Goal: Task Accomplishment & Management: Use online tool/utility

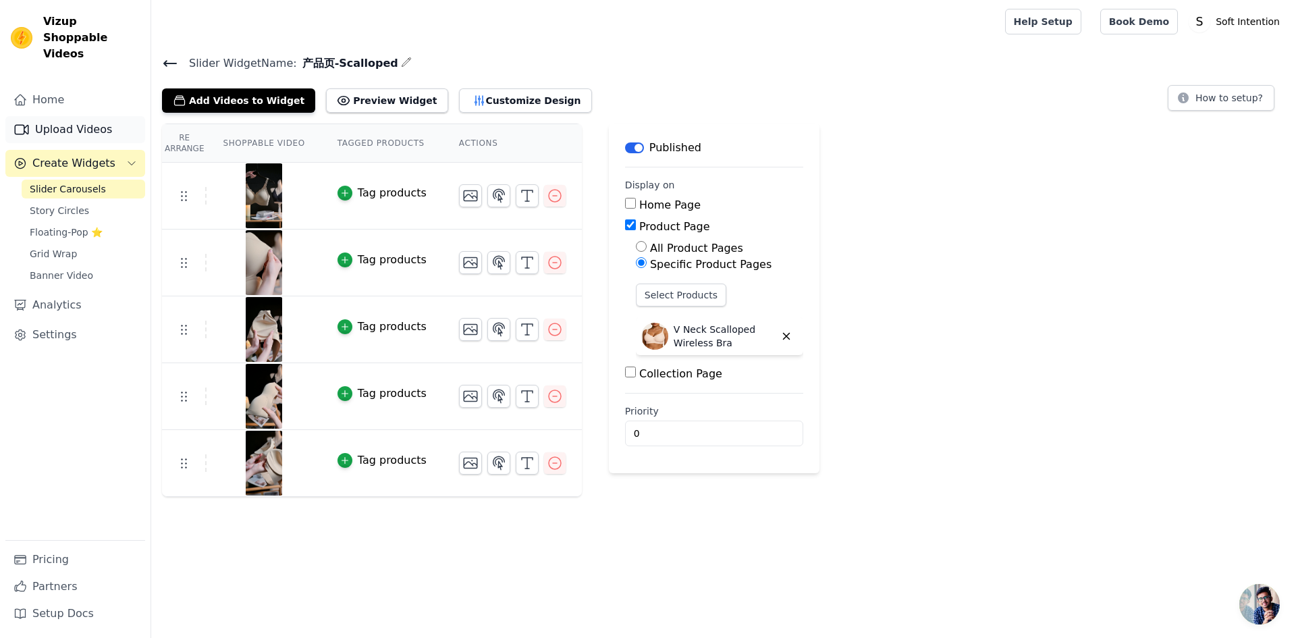
click at [59, 116] on link "Upload Videos" at bounding box center [75, 129] width 140 height 27
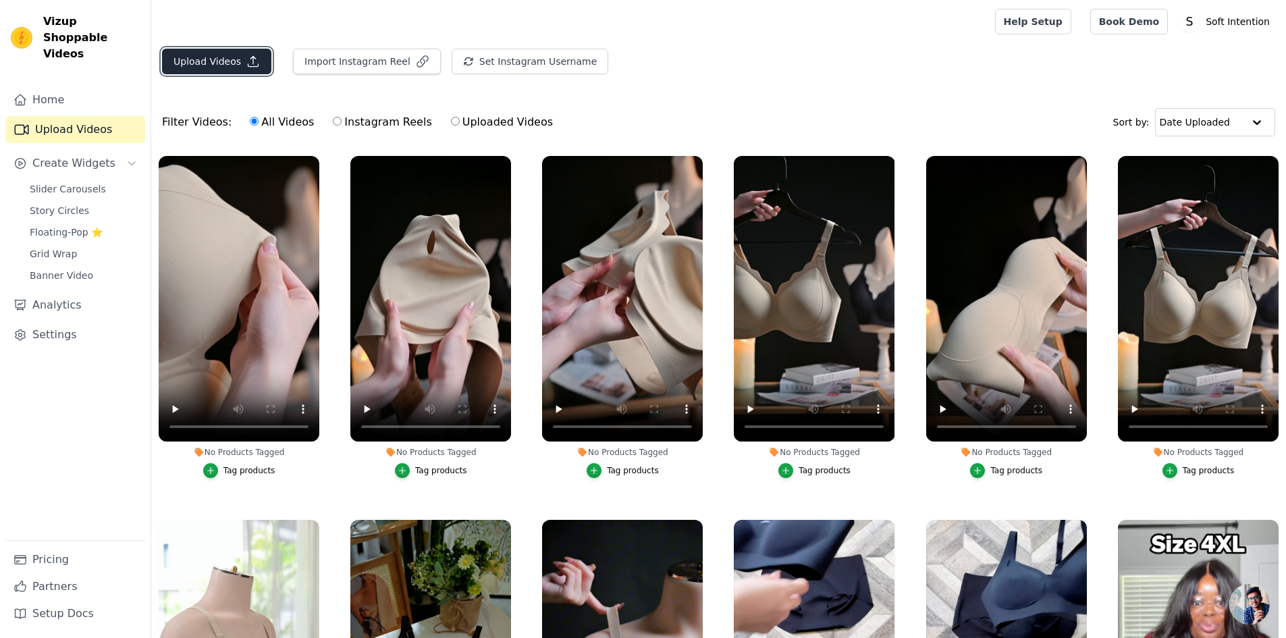
click at [224, 66] on button "Upload Videos" at bounding box center [216, 62] width 109 height 26
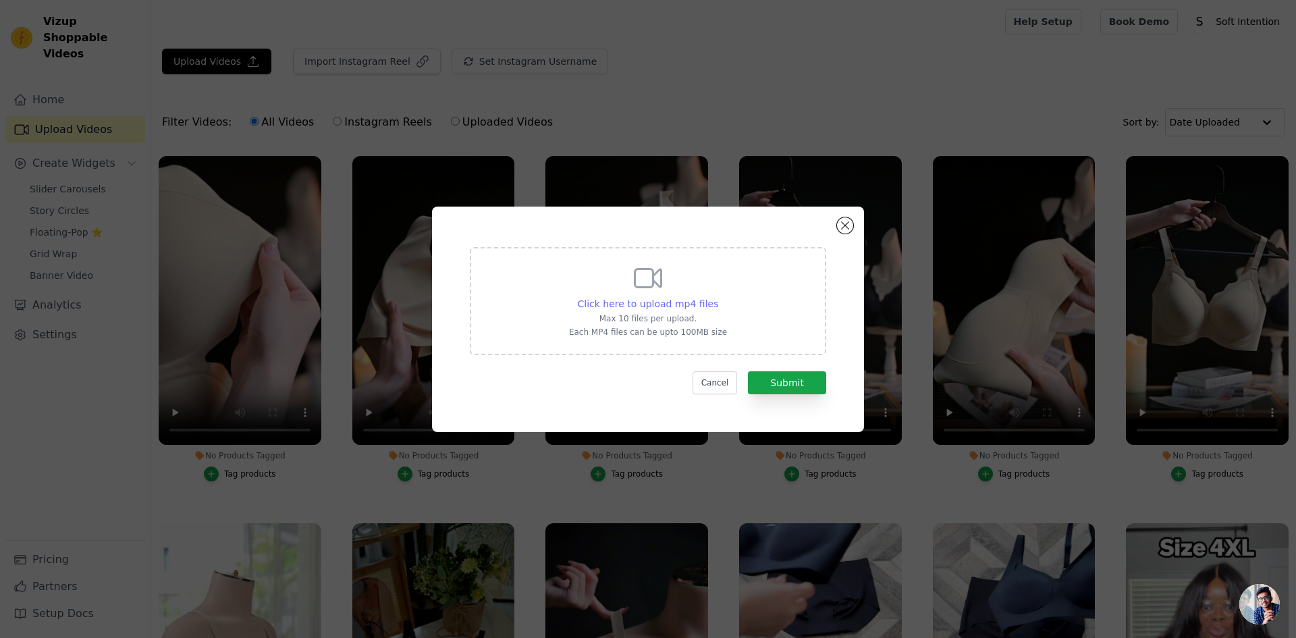
click at [656, 304] on span "Click here to upload mp4 files" at bounding box center [648, 303] width 141 height 11
click at [718, 297] on input "Click here to upload mp4 files Max 10 files per upload. Each MP4 files can be u…" at bounding box center [718, 296] width 1 height 1
type input "C:\fakepath\[DATE] (1)(1).mp4"
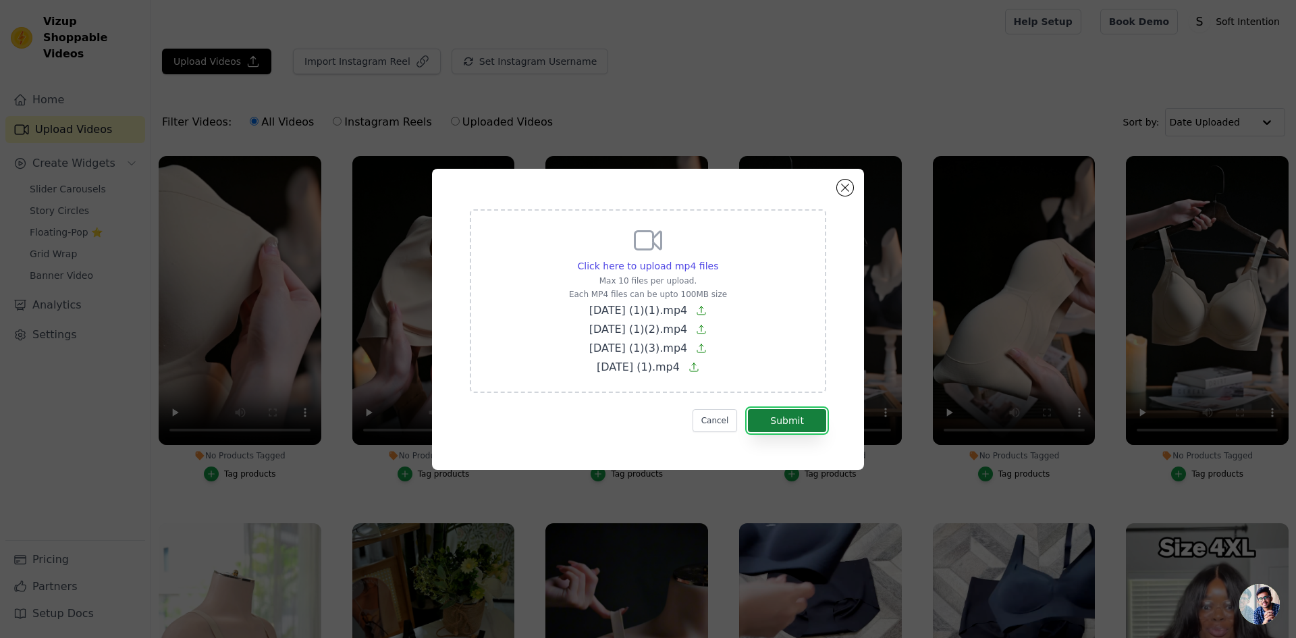
click at [774, 421] on button "Submit" at bounding box center [787, 420] width 78 height 23
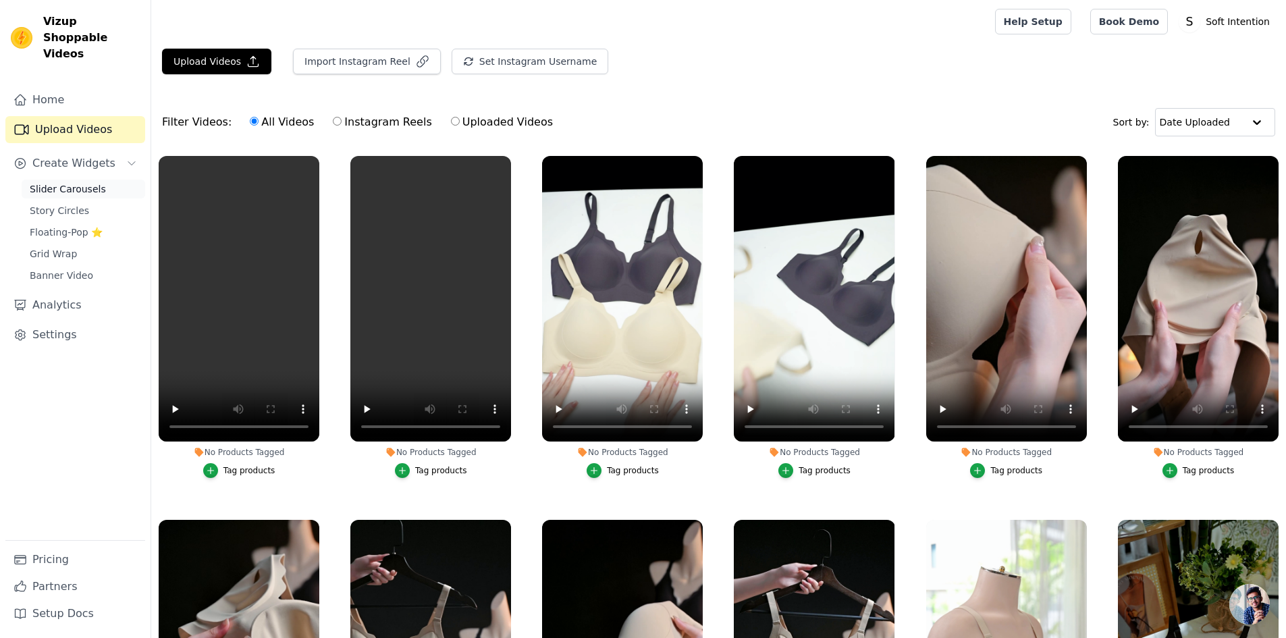
click at [92, 180] on link "Slider Carousels" at bounding box center [84, 189] width 124 height 19
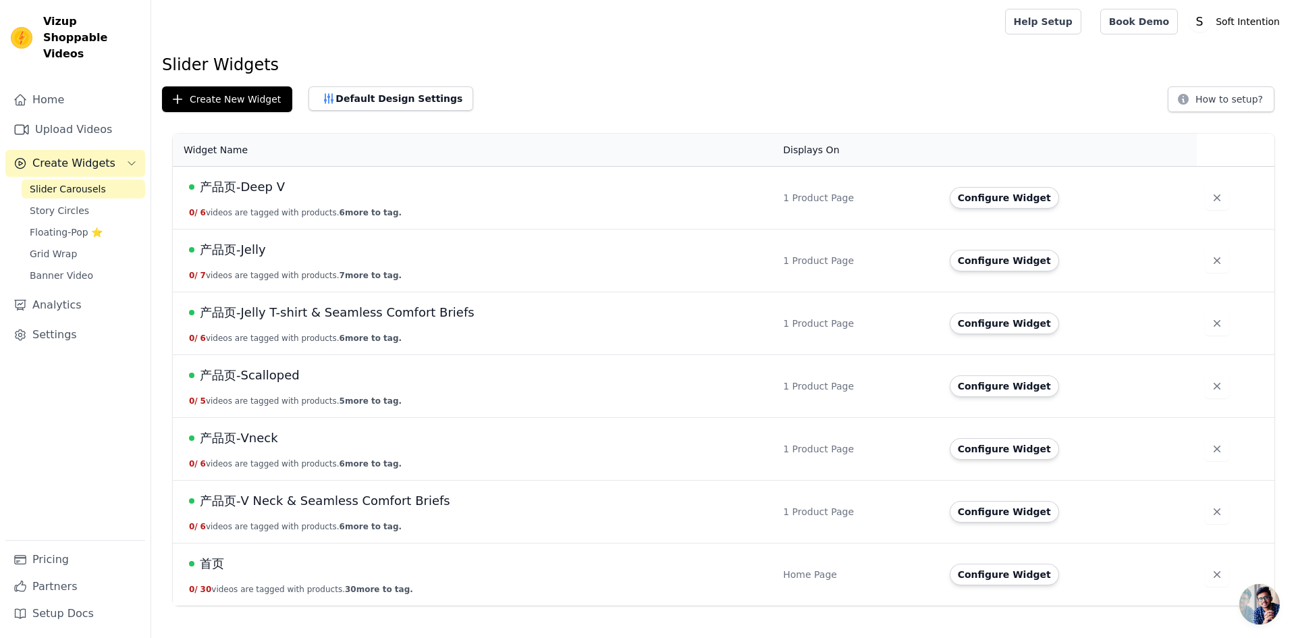
click at [249, 376] on span "产品页-Scalloped" at bounding box center [250, 375] width 100 height 19
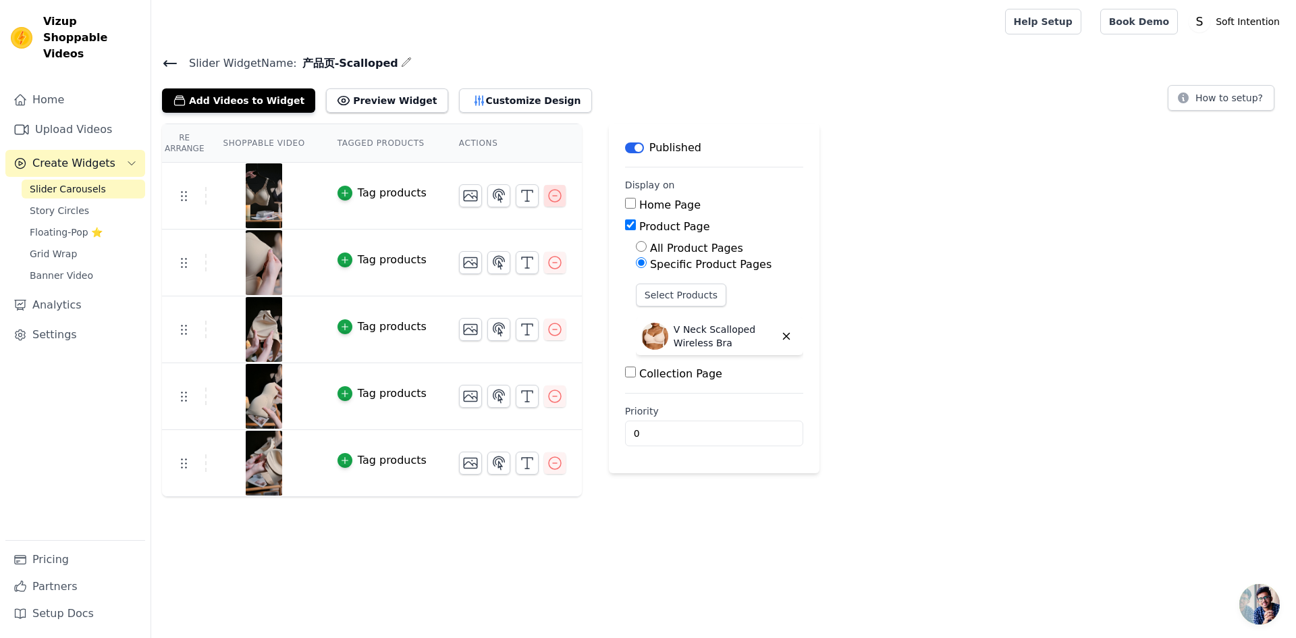
click at [547, 198] on icon "button" at bounding box center [555, 196] width 16 height 16
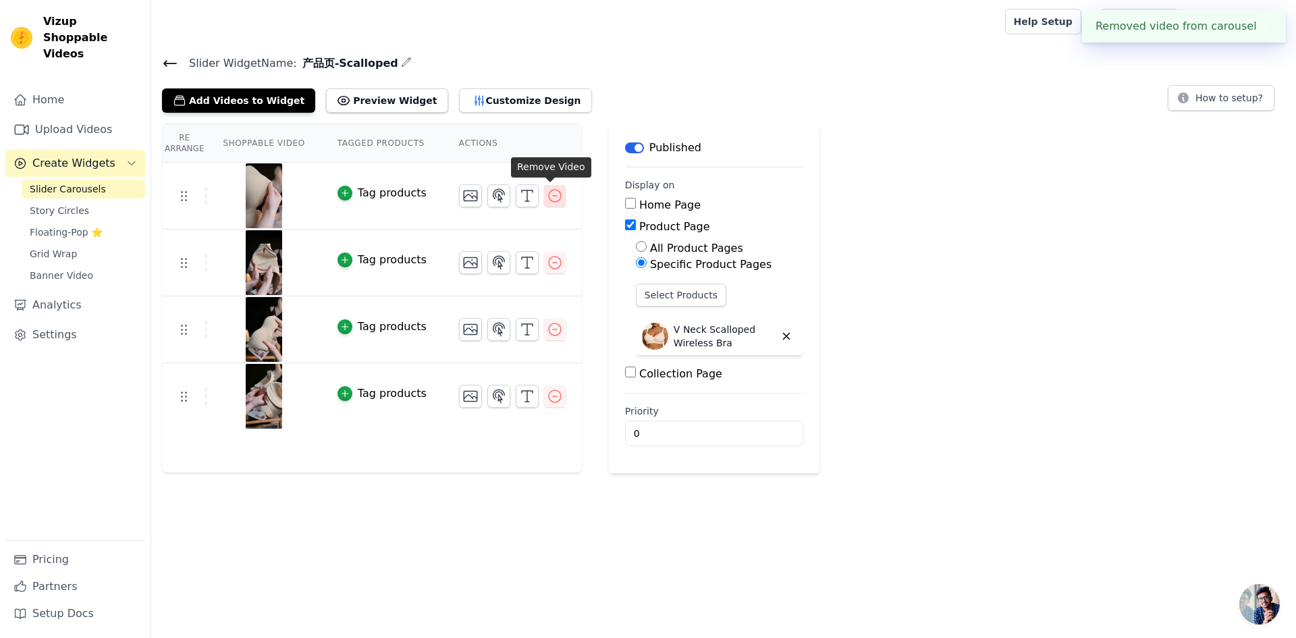
click at [555, 201] on icon "button" at bounding box center [555, 196] width 16 height 16
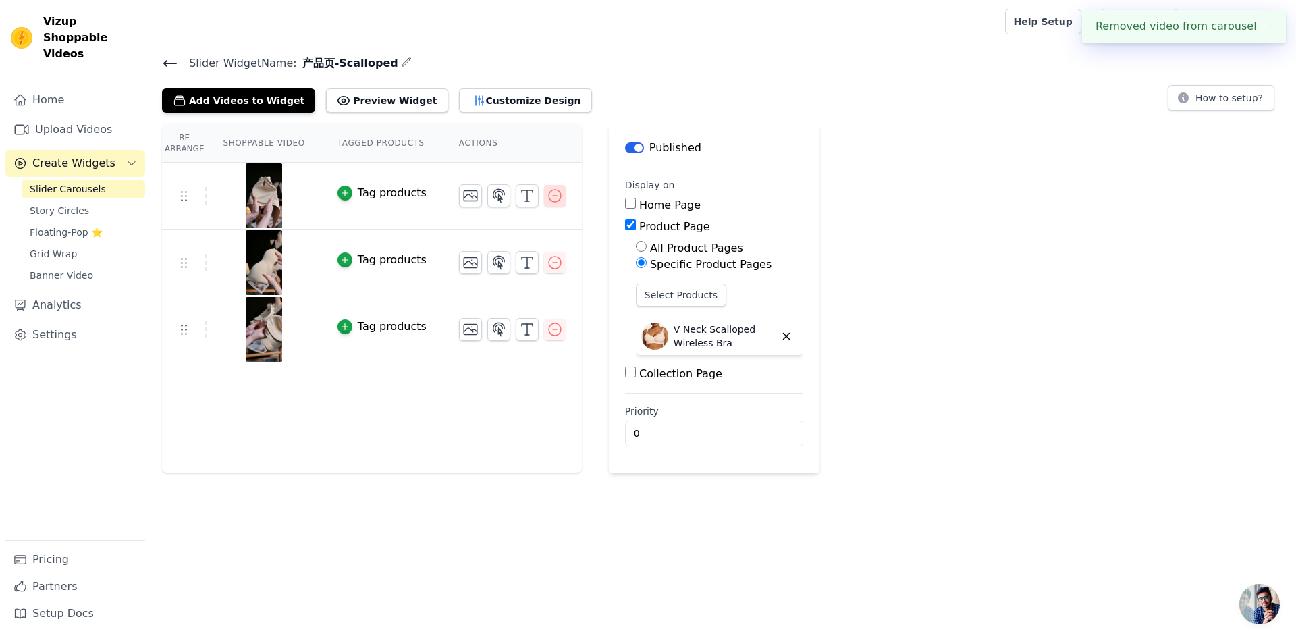
click at [555, 201] on icon "button" at bounding box center [555, 196] width 16 height 16
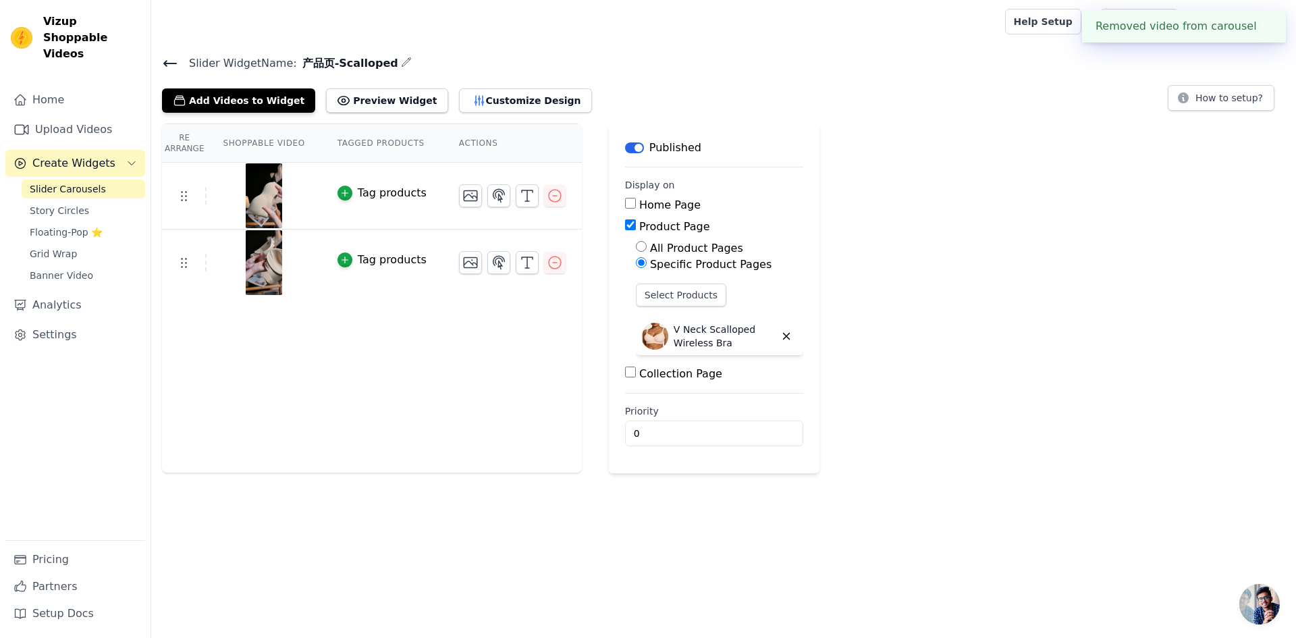
click at [554, 206] on td at bounding box center [512, 190] width 139 height 55
click at [554, 199] on icon "button" at bounding box center [555, 196] width 16 height 16
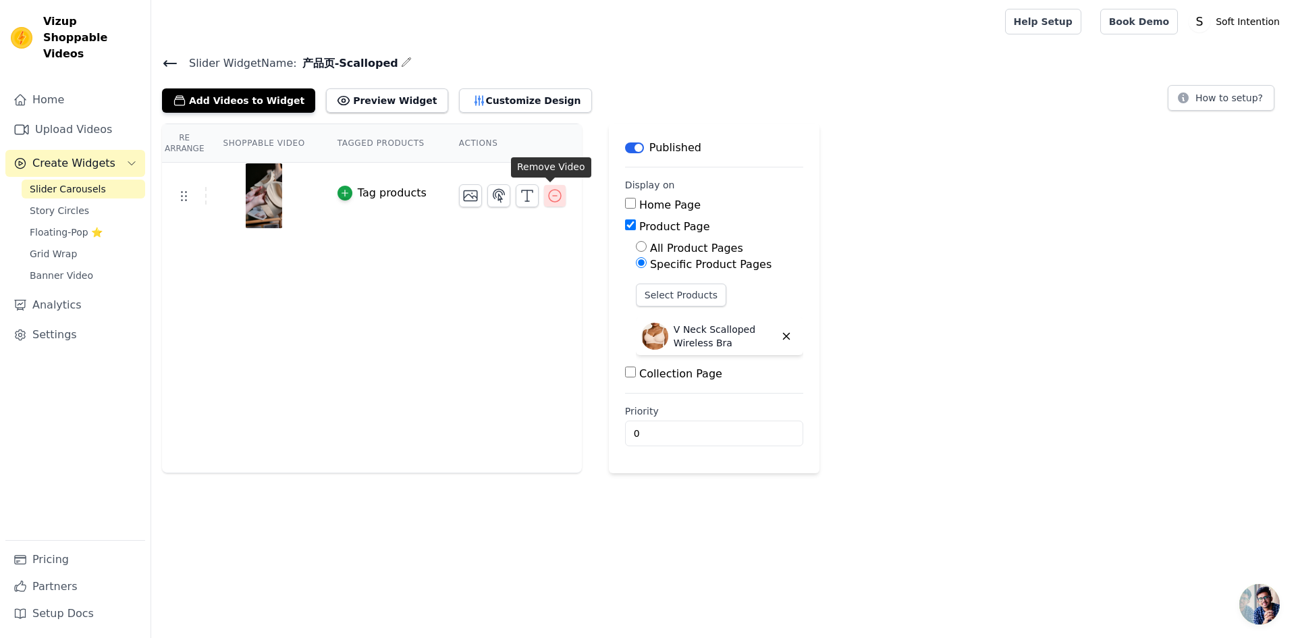
click at [547, 192] on icon "button" at bounding box center [555, 196] width 16 height 16
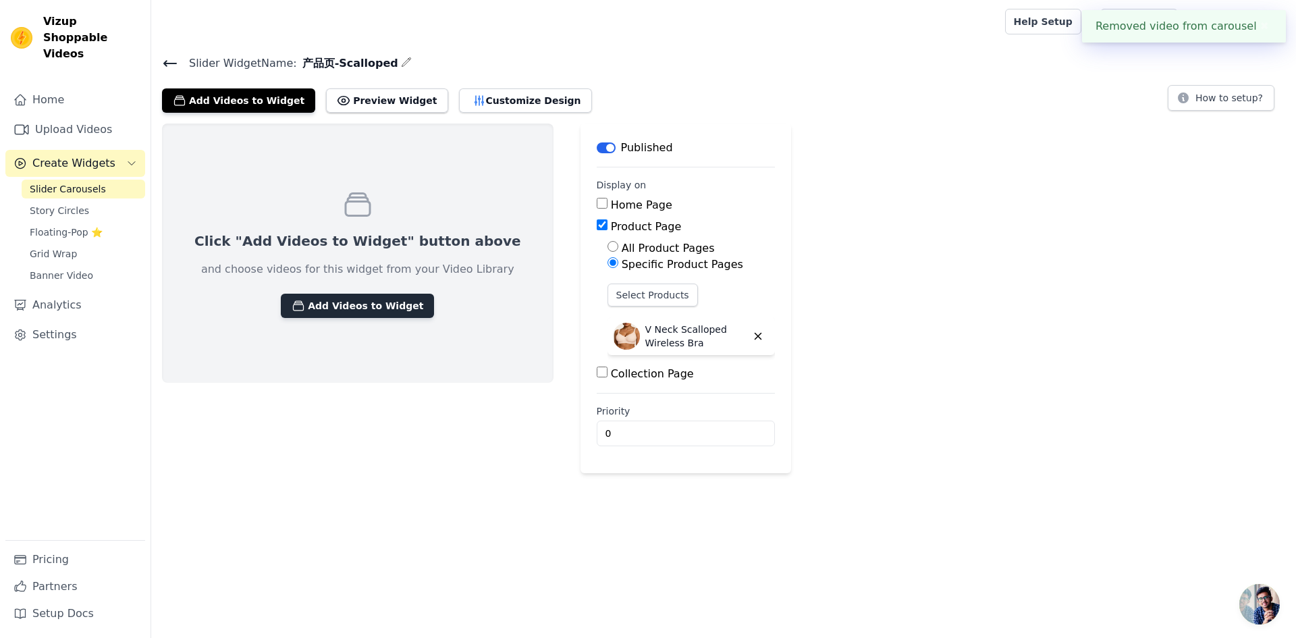
click at [331, 304] on button "Add Videos to Widget" at bounding box center [357, 306] width 153 height 24
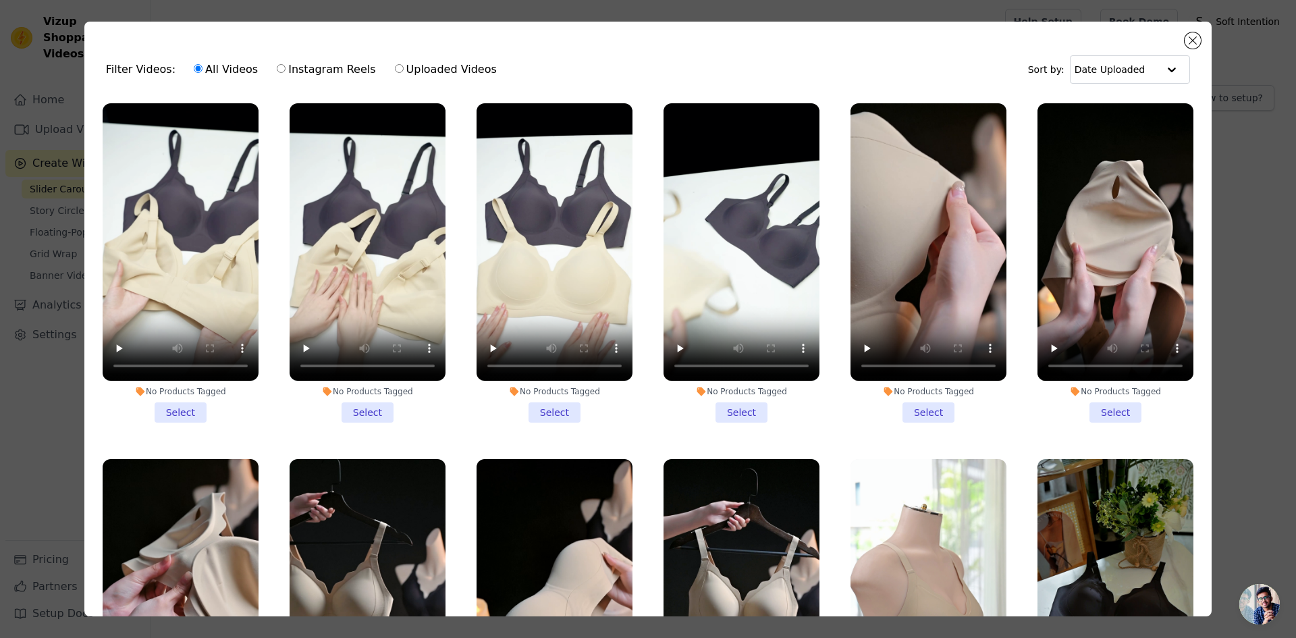
click at [725, 410] on li "No Products Tagged Select" at bounding box center [742, 262] width 156 height 319
click at [0, 0] on input "No Products Tagged Select" at bounding box center [0, 0] width 0 height 0
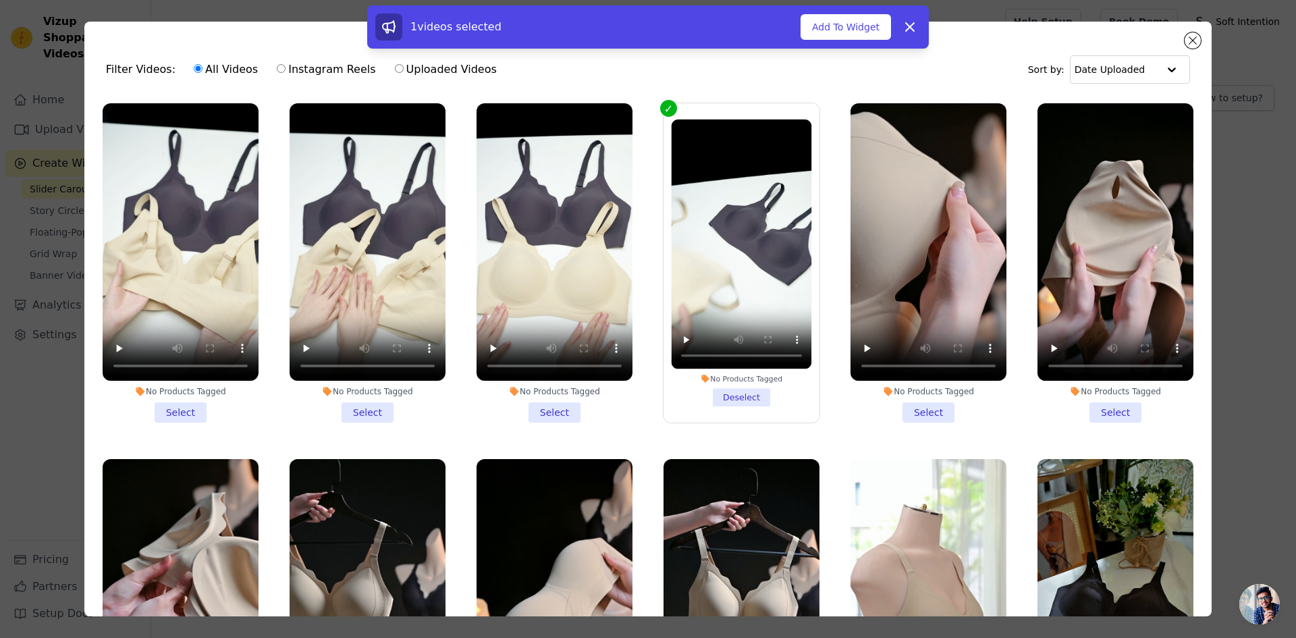
click at [568, 402] on li "No Products Tagged Select" at bounding box center [555, 262] width 156 height 319
click at [0, 0] on input "No Products Tagged Select" at bounding box center [0, 0] width 0 height 0
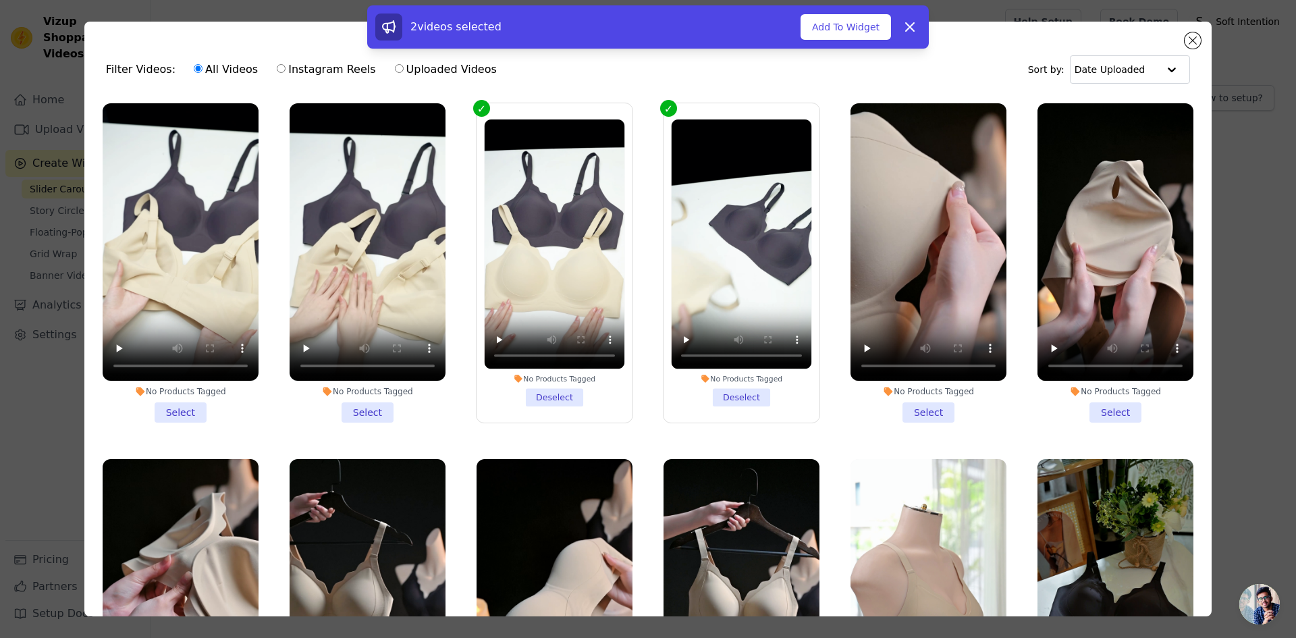
click at [363, 403] on li "No Products Tagged Select" at bounding box center [368, 262] width 156 height 319
click at [0, 0] on input "No Products Tagged Select" at bounding box center [0, 0] width 0 height 0
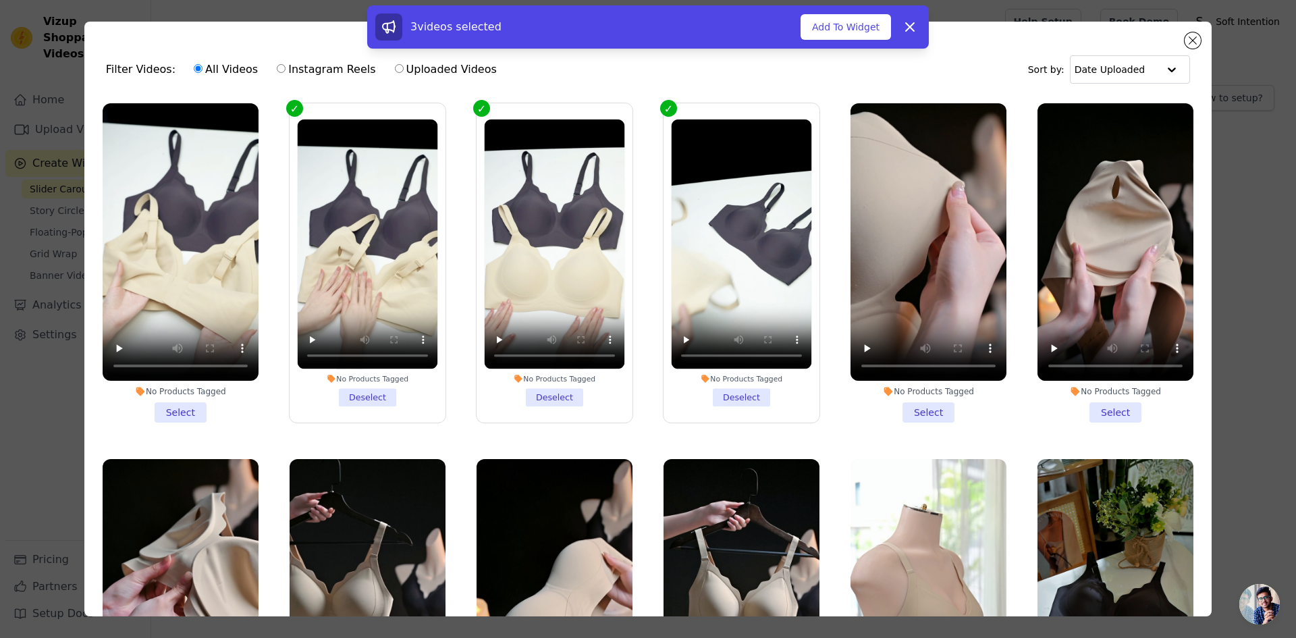
click at [209, 402] on li "No Products Tagged Select" at bounding box center [181, 262] width 156 height 319
click at [0, 0] on input "No Products Tagged Select" at bounding box center [0, 0] width 0 height 0
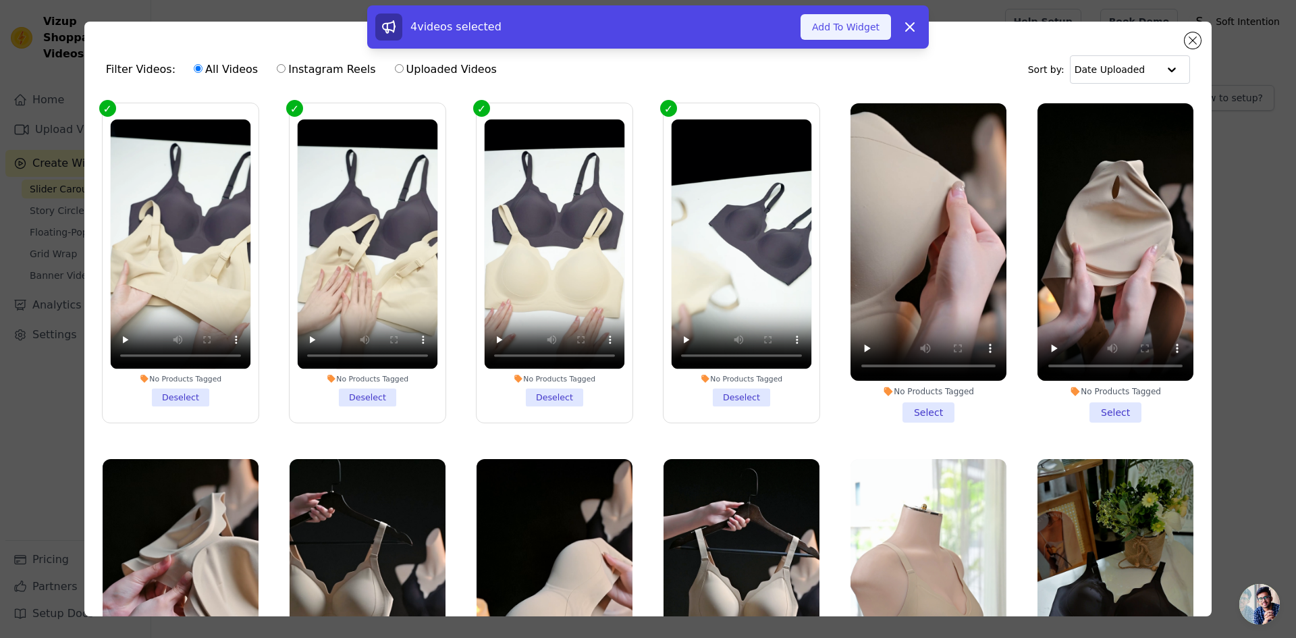
click at [845, 25] on button "Add To Widget" at bounding box center [846, 27] width 90 height 26
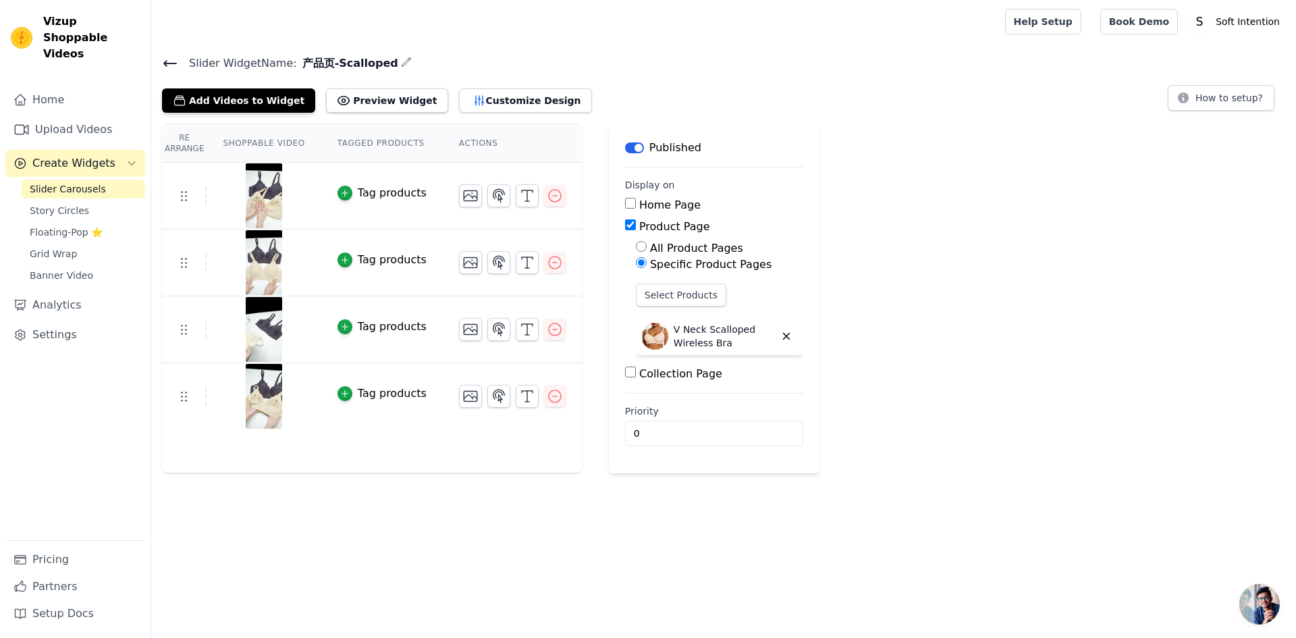
click at [82, 180] on link "Slider Carousels" at bounding box center [84, 189] width 124 height 19
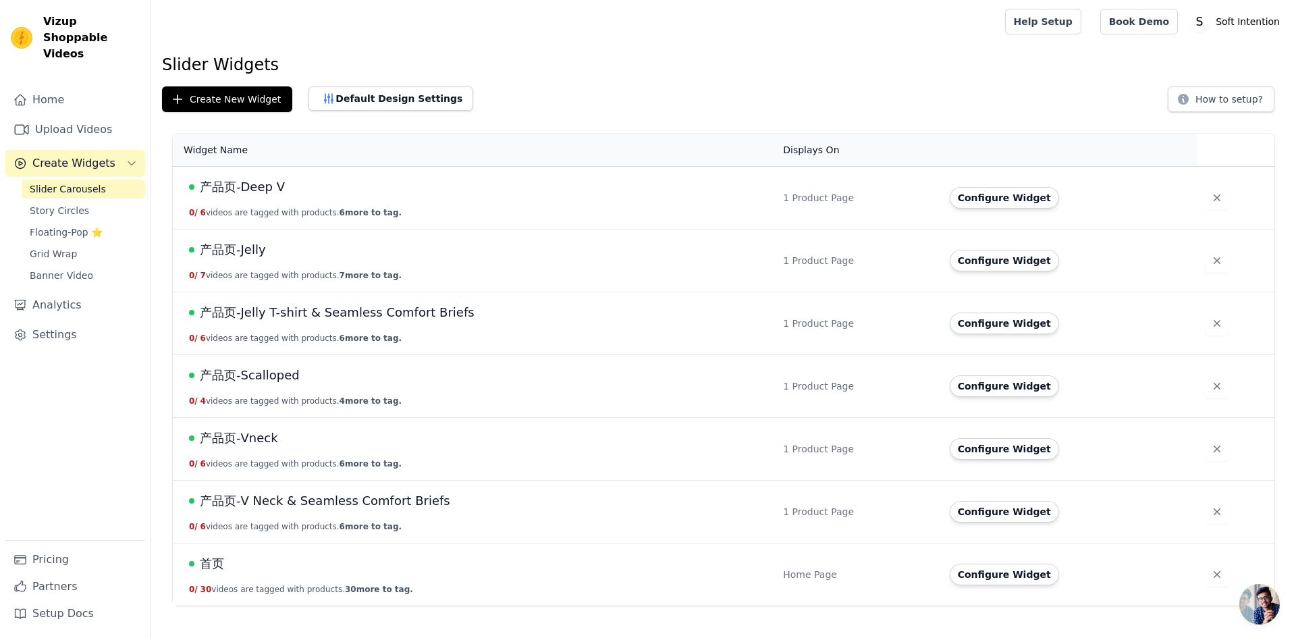
click at [256, 386] on td "产品页-Scalloped 0 / 4 videos are tagged with products. 4 more to tag." at bounding box center [474, 386] width 602 height 63
click at [255, 378] on span "产品页-Scalloped" at bounding box center [250, 375] width 100 height 19
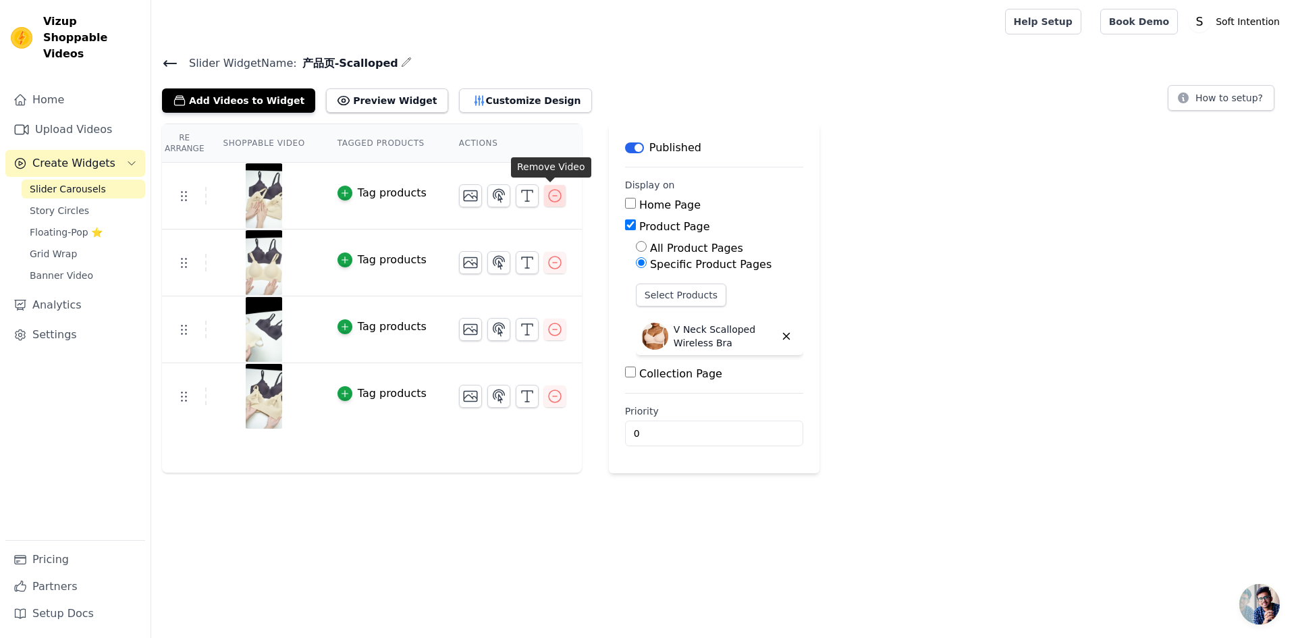
click at [547, 197] on icon "button" at bounding box center [555, 196] width 16 height 16
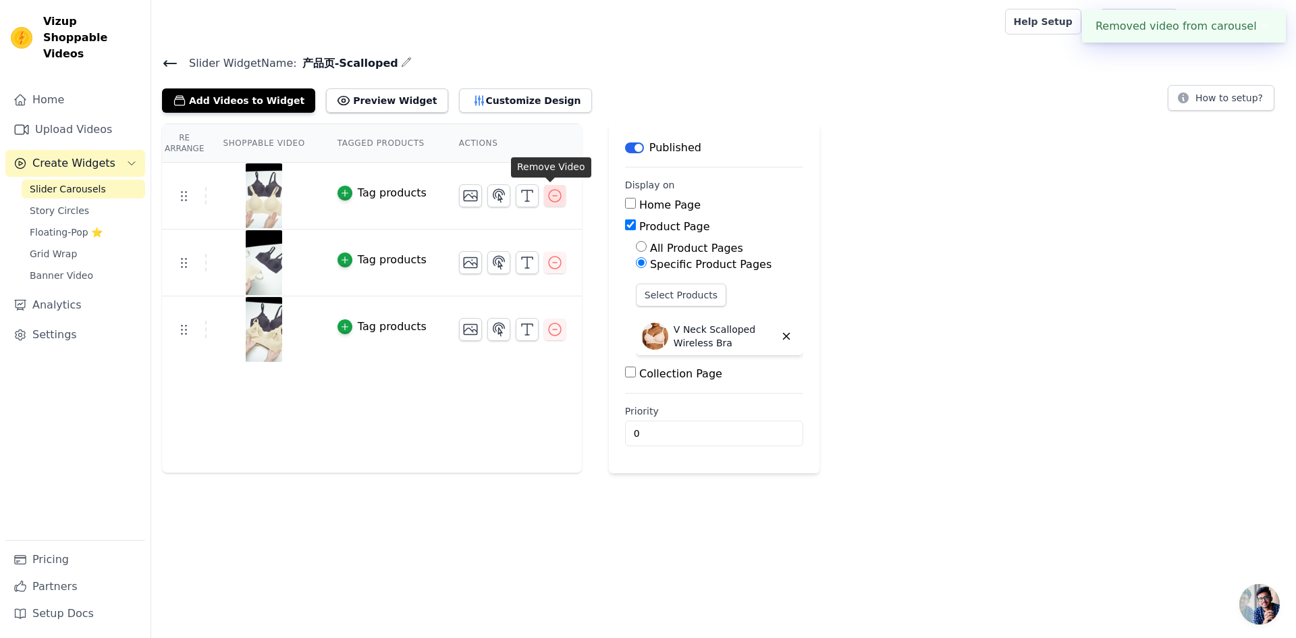
click at [556, 193] on icon "button" at bounding box center [555, 196] width 12 height 12
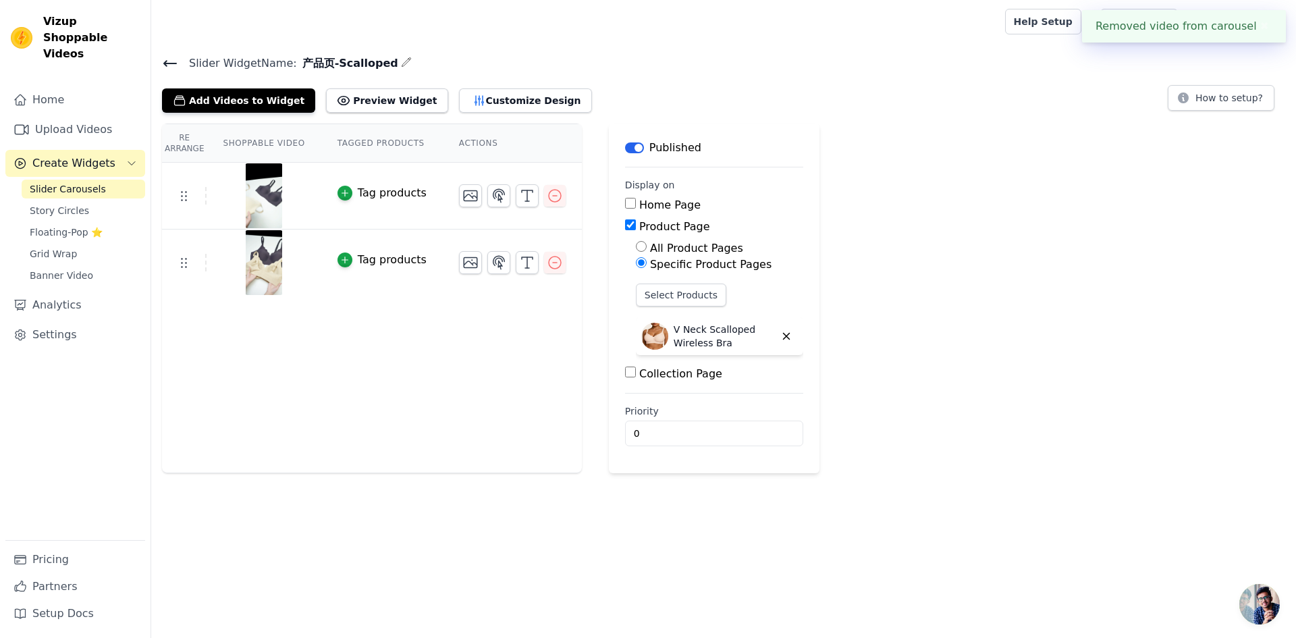
click at [556, 193] on icon "button" at bounding box center [555, 196] width 12 height 12
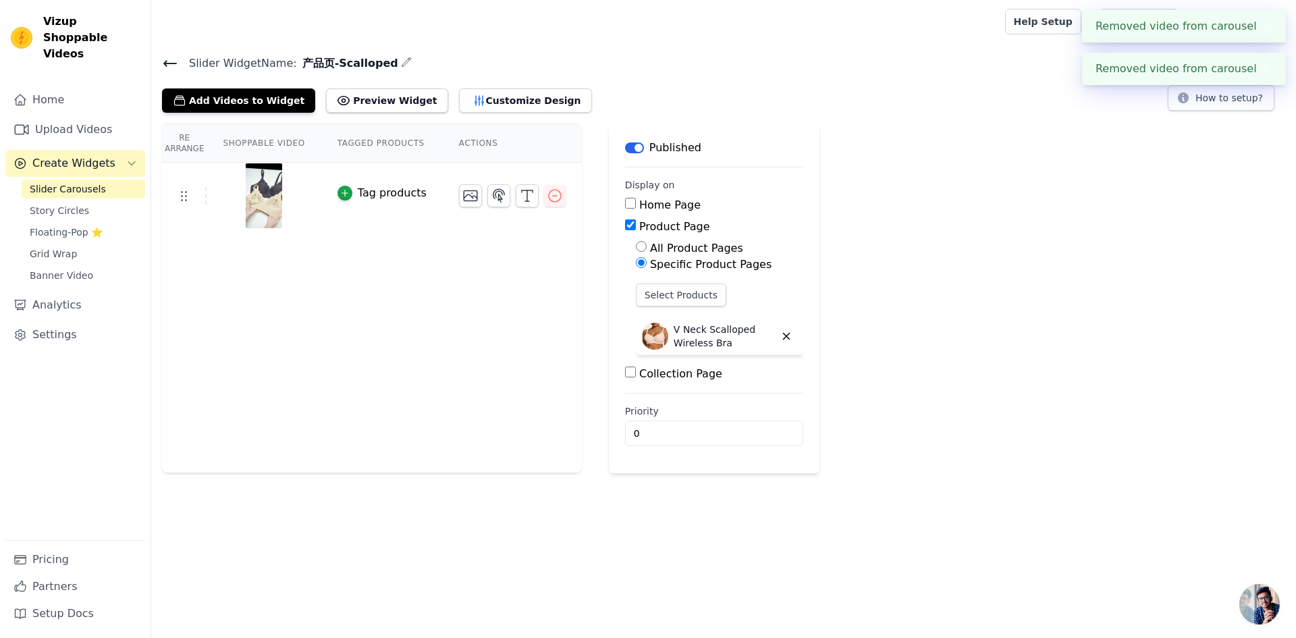
click at [556, 193] on icon "button" at bounding box center [555, 196] width 12 height 12
